Goal: Information Seeking & Learning: Learn about a topic

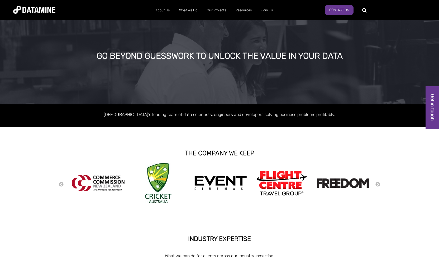
scroll to position [10, 0]
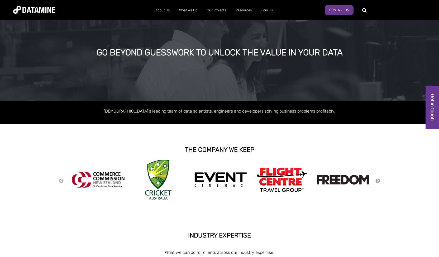
click at [379, 181] on button "Next" at bounding box center [377, 181] width 5 height 6
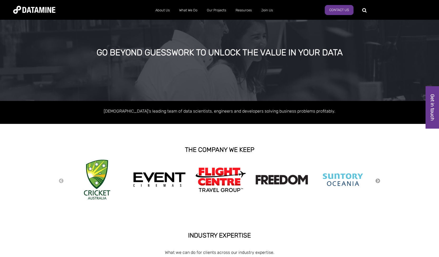
click at [379, 181] on button "Next" at bounding box center [377, 181] width 5 height 6
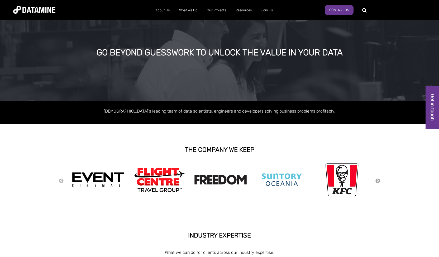
click at [379, 181] on button "Next" at bounding box center [377, 181] width 5 height 6
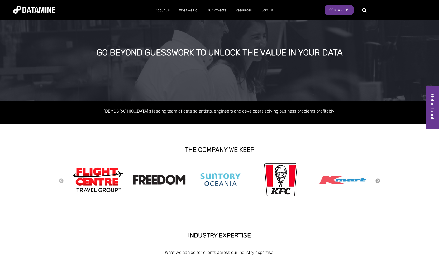
click at [379, 181] on button "Next" at bounding box center [377, 181] width 5 height 6
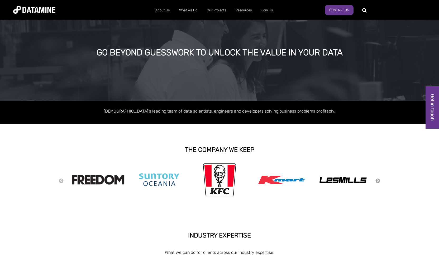
click at [379, 181] on button "Next" at bounding box center [377, 181] width 5 height 6
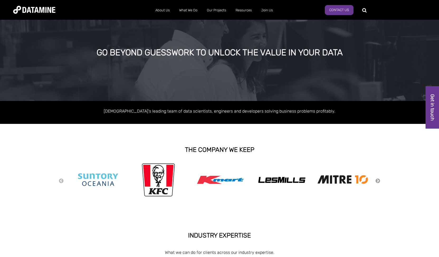
click at [379, 181] on button "Next" at bounding box center [377, 181] width 5 height 6
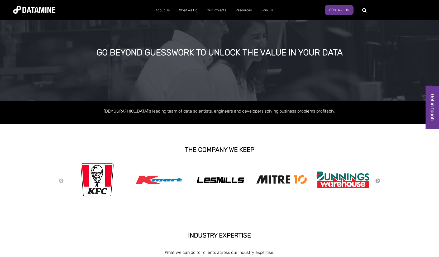
click at [379, 181] on button "Next" at bounding box center [377, 181] width 5 height 6
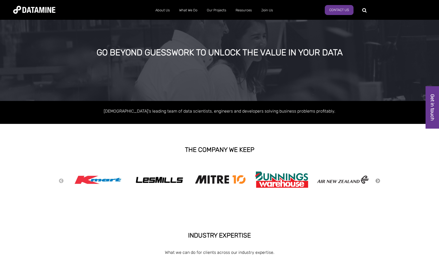
click at [379, 181] on button "Next" at bounding box center [377, 181] width 5 height 6
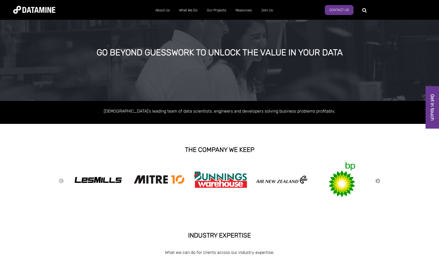
click at [379, 181] on button "Next" at bounding box center [377, 181] width 5 height 6
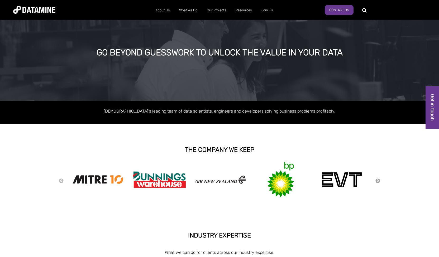
click at [379, 181] on button "Next" at bounding box center [377, 181] width 5 height 6
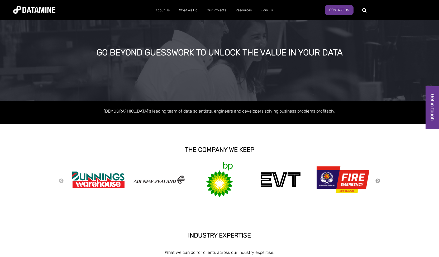
click at [379, 181] on button "Next" at bounding box center [377, 181] width 5 height 6
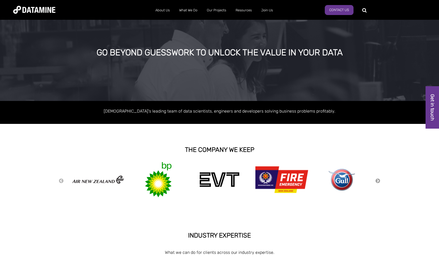
click at [379, 181] on button "Next" at bounding box center [377, 181] width 5 height 6
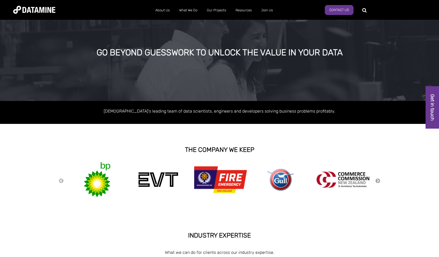
click at [379, 181] on button "Next" at bounding box center [377, 181] width 5 height 6
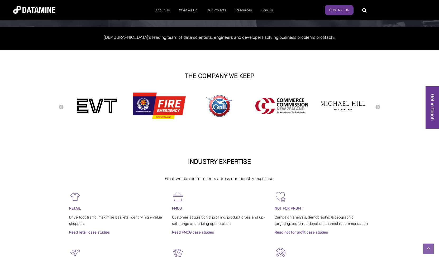
scroll to position [81, 0]
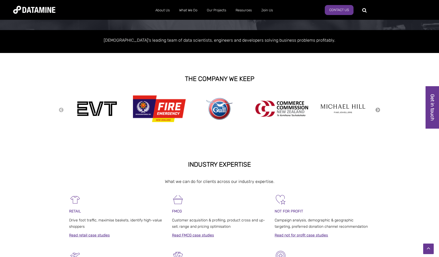
click at [378, 107] on button "Next" at bounding box center [377, 110] width 5 height 6
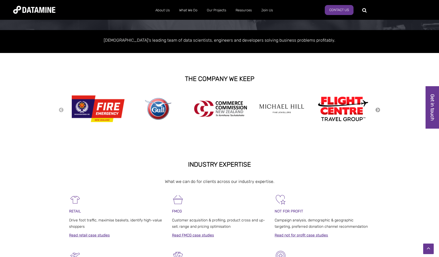
click at [378, 108] on button "Next" at bounding box center [377, 110] width 5 height 6
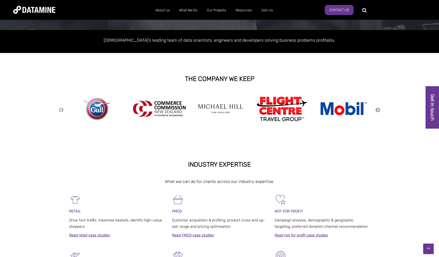
click at [378, 108] on button "Next" at bounding box center [377, 110] width 5 height 6
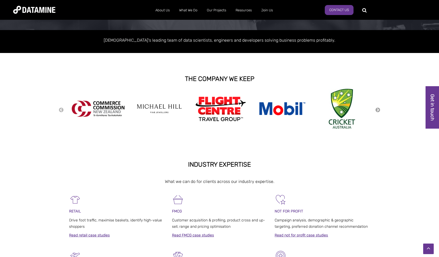
click at [378, 108] on button "Next" at bounding box center [377, 110] width 5 height 6
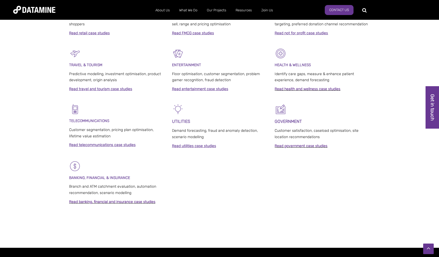
scroll to position [297, 0]
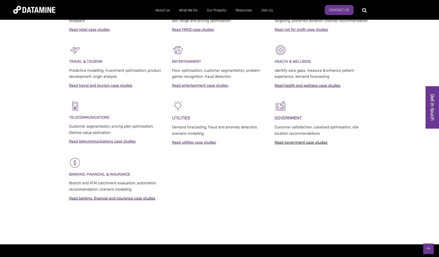
click at [309, 140] on link "Read government case studies" at bounding box center [301, 142] width 53 height 4
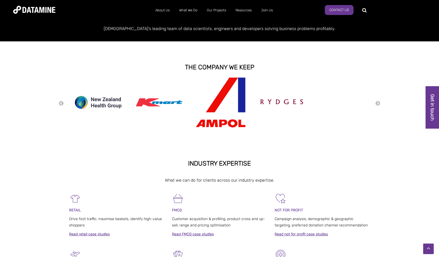
scroll to position [0, 0]
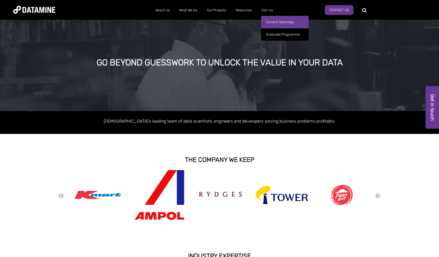
click at [273, 22] on link "Current Openings" at bounding box center [284, 22] width 47 height 12
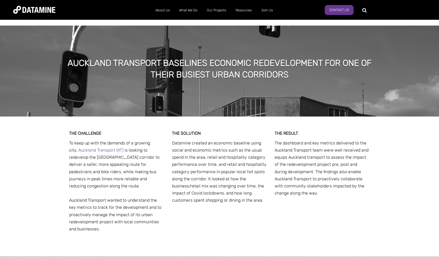
scroll to position [22, 0]
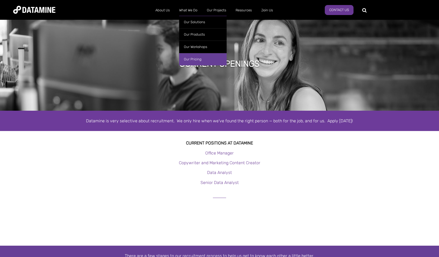
click at [201, 58] on link "Our Pricing" at bounding box center [202, 59] width 47 height 12
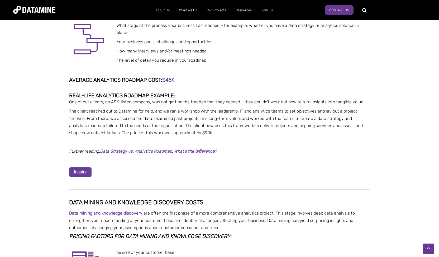
scroll to position [45, 0]
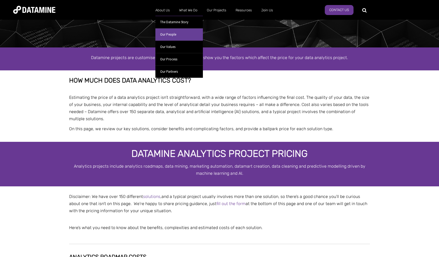
click at [176, 35] on link "Our People" at bounding box center [178, 34] width 47 height 12
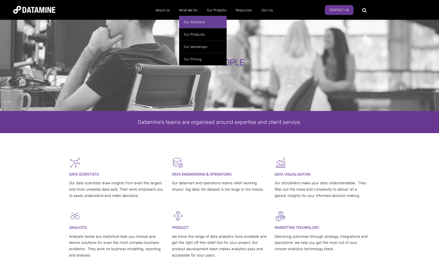
click at [196, 26] on link "Our Solutions" at bounding box center [202, 22] width 47 height 12
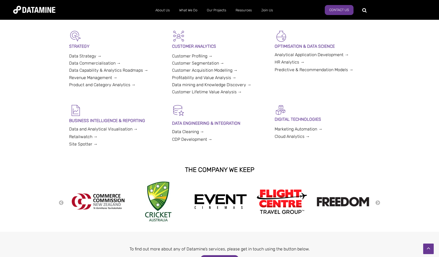
scroll to position [54, 0]
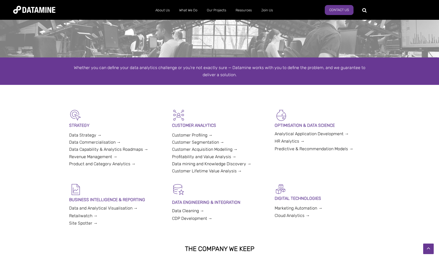
click at [88, 135] on link "Data Strategy →" at bounding box center [85, 135] width 32 height 5
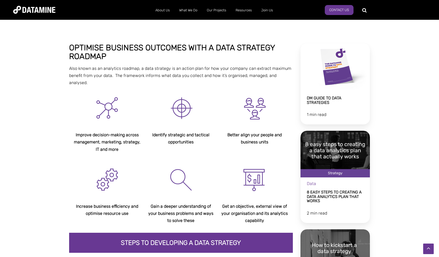
scroll to position [61, 0]
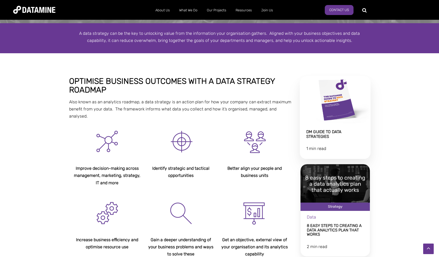
click at [324, 109] on link "DM Guide to Data Strategies" at bounding box center [335, 117] width 71 height 83
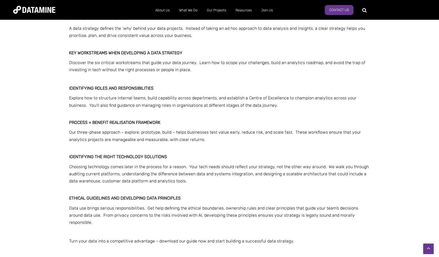
scroll to position [270, 0]
